Goal: Find contact information: Find contact information

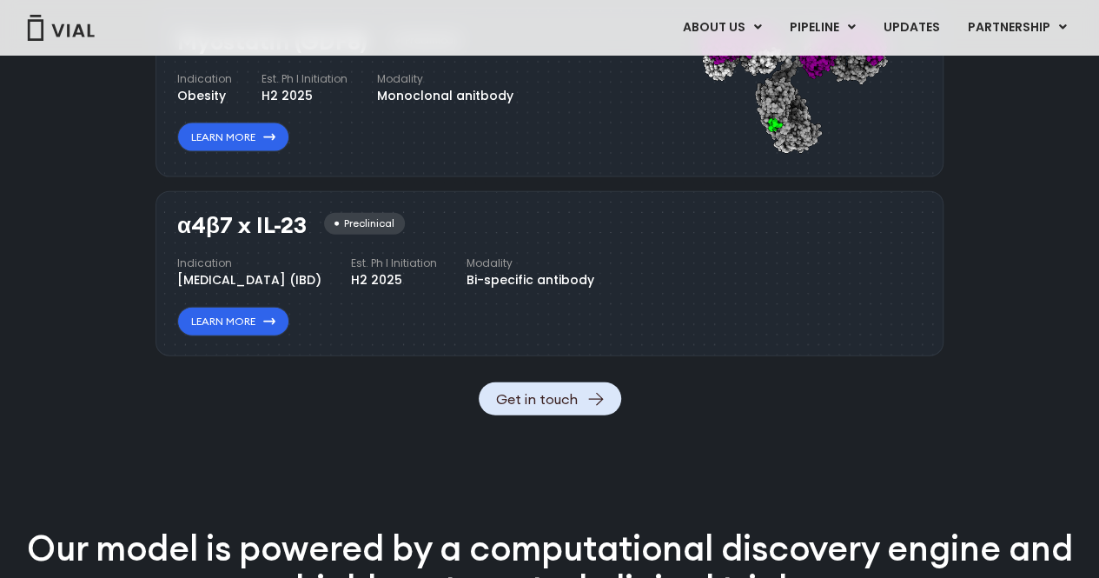
scroll to position [2085, 0]
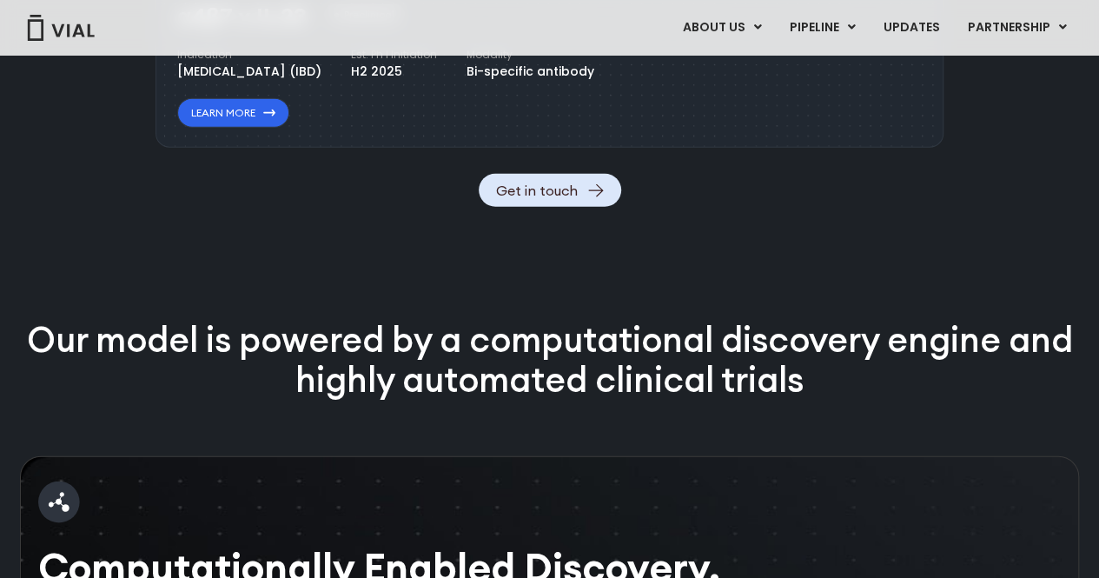
click at [64, 36] on img at bounding box center [60, 28] width 69 height 26
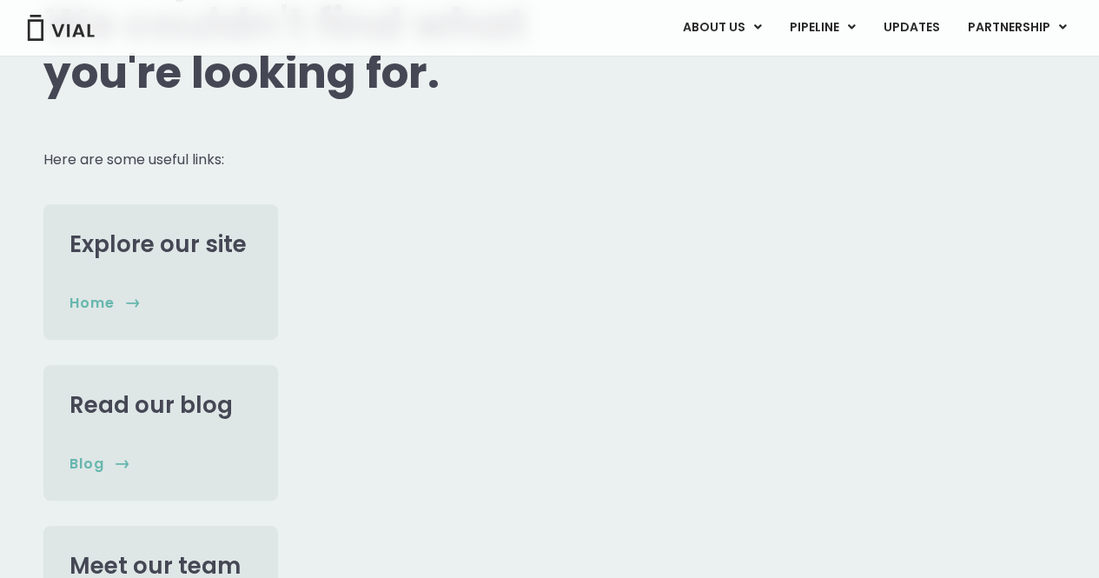
scroll to position [347, 0]
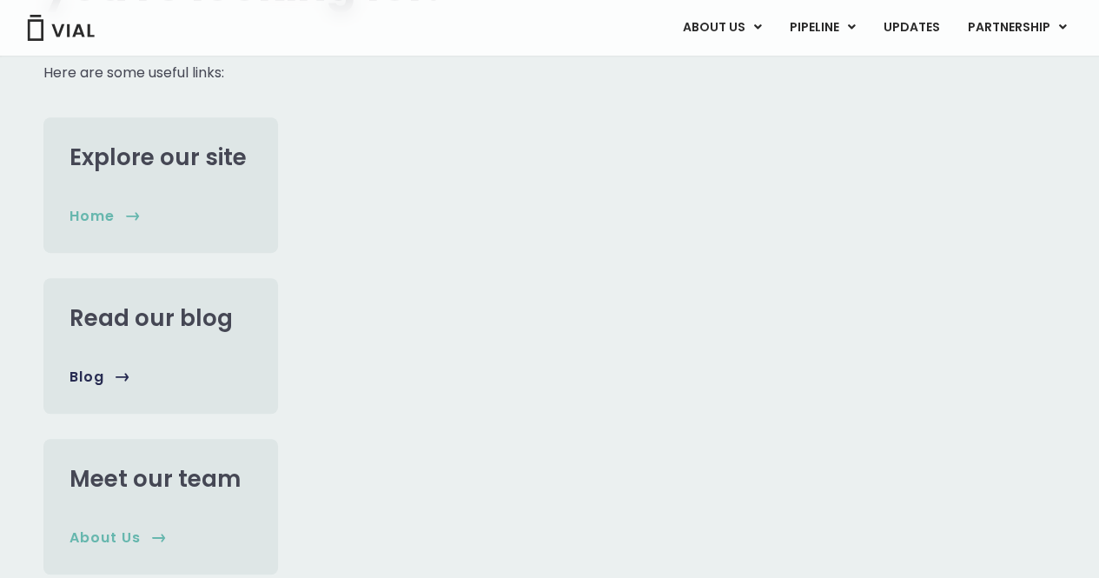
click at [233, 338] on div "Read our blog" at bounding box center [160, 335] width 182 height 63
click at [75, 178] on div "Explore our site" at bounding box center [160, 174] width 182 height 63
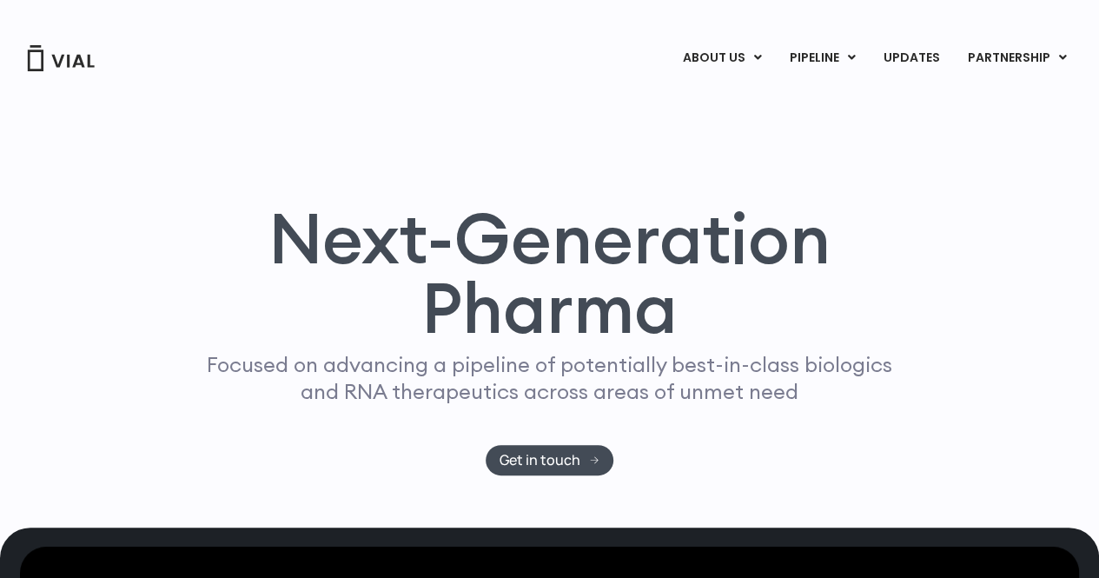
click at [466, 128] on div "Next-Generation Pharma Focused on advancing a pipeline of potentially best-in-c…" at bounding box center [549, 300] width 1047 height 454
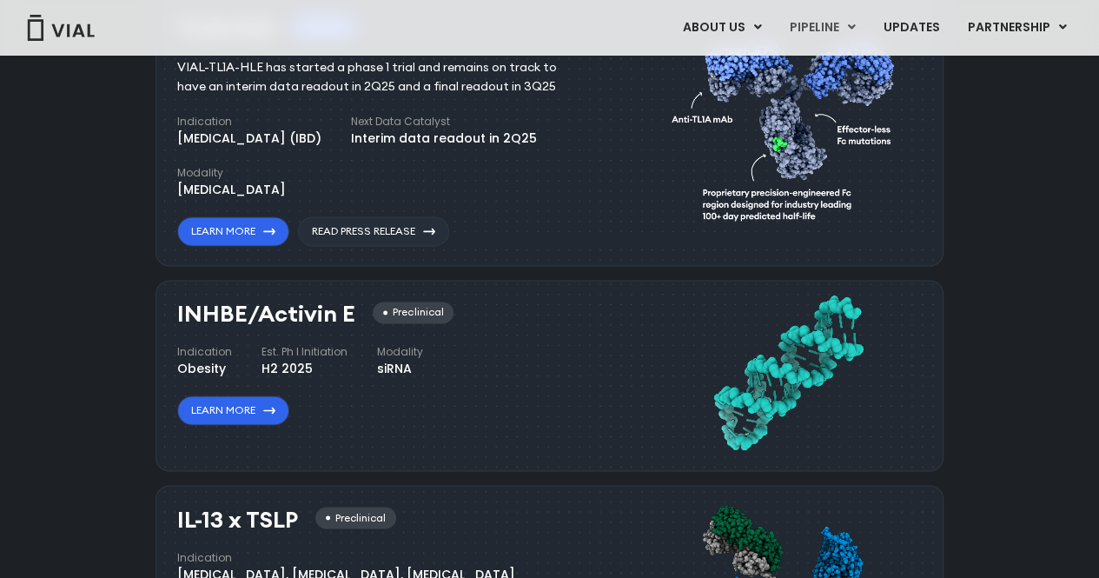
scroll to position [1216, 0]
